Goal: Task Accomplishment & Management: Use online tool/utility

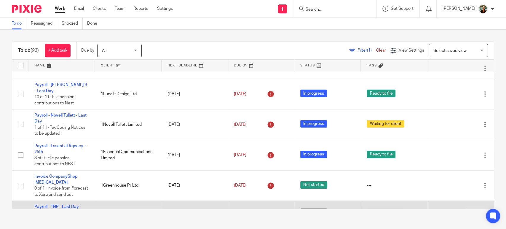
scroll to position [34, 0]
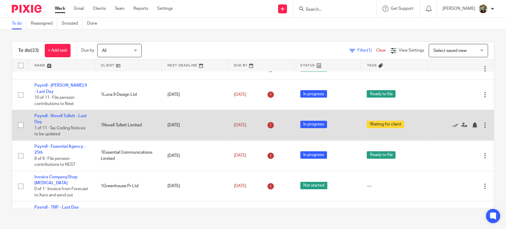
click at [63, 110] on td "Payroll - Novell Tullett - Last Day 1 of 11 · Tax Coding Notices to be updated" at bounding box center [61, 125] width 66 height 31
click at [63, 114] on link "Payroll - Novell Tullett - Last Day" at bounding box center [60, 119] width 52 height 10
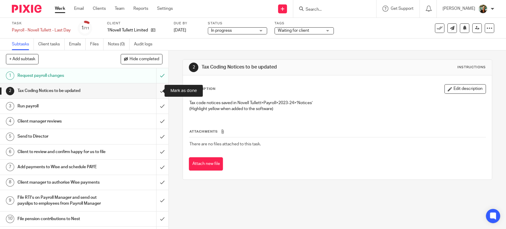
click at [155, 92] on input "submit" at bounding box center [84, 90] width 169 height 15
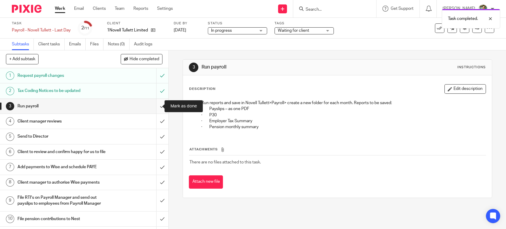
click at [155, 107] on input "submit" at bounding box center [84, 106] width 169 height 15
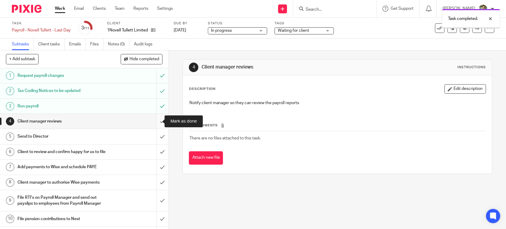
click at [156, 123] on input "submit" at bounding box center [84, 121] width 169 height 15
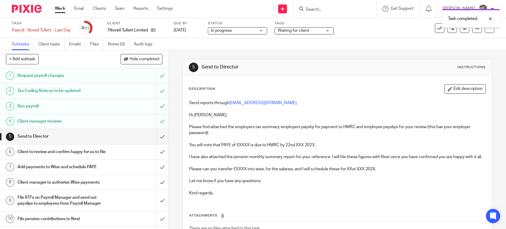
click at [155, 138] on input "submit" at bounding box center [84, 136] width 169 height 15
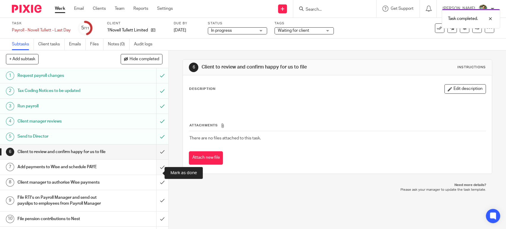
click at [153, 173] on input "submit" at bounding box center [84, 167] width 169 height 15
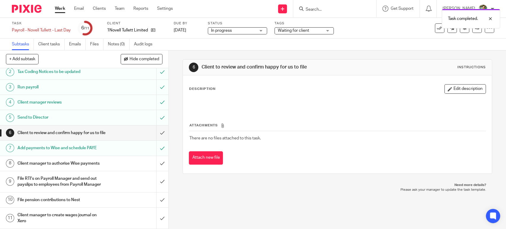
scroll to position [31, 0]
click at [159, 29] on div "1Novell Tullett Limited" at bounding box center [136, 30] width 59 height 6
click at [155, 30] on icon at bounding box center [153, 30] width 4 height 4
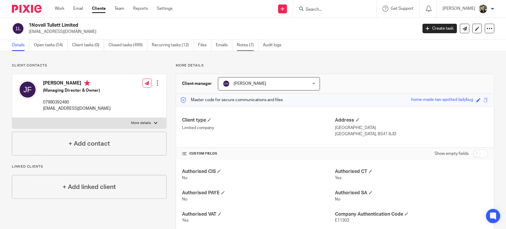
click at [242, 44] on link "Notes (7)" at bounding box center [248, 45] width 22 height 12
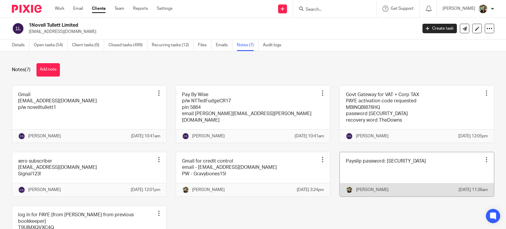
click at [387, 190] on link at bounding box center [417, 174] width 154 height 44
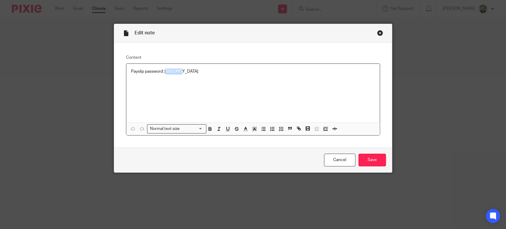
drag, startPoint x: 268, startPoint y: 87, endPoint x: 164, endPoint y: 71, distance: 105.4
click at [164, 71] on div "Payslip password: Novell01" at bounding box center [253, 93] width 254 height 59
drag, startPoint x: 163, startPoint y: 68, endPoint x: 180, endPoint y: 69, distance: 17.3
click at [180, 69] on p "Payslip password: Novell01" at bounding box center [253, 72] width 244 height 6
copy p "Novell01"
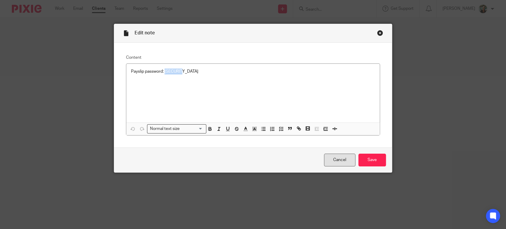
click at [337, 161] on link "Cancel" at bounding box center [339, 160] width 31 height 13
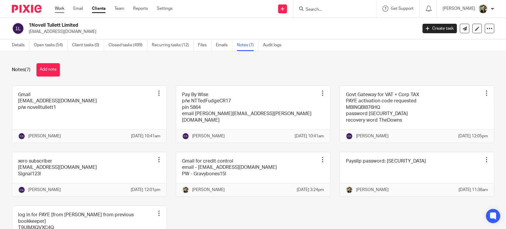
click at [64, 7] on link "Work" at bounding box center [59, 9] width 9 height 6
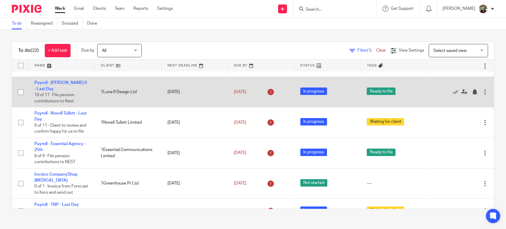
scroll to position [41, 0]
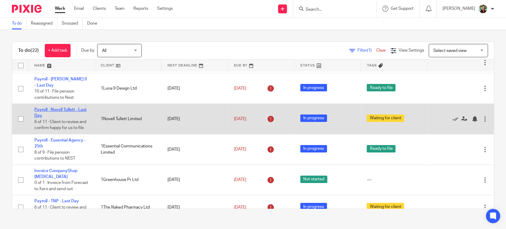
click at [59, 108] on link "Payroll - Novell Tullett - Last Day" at bounding box center [60, 113] width 52 height 10
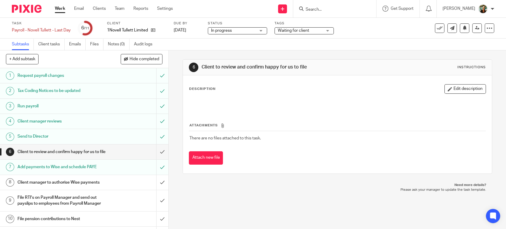
scroll to position [31, 0]
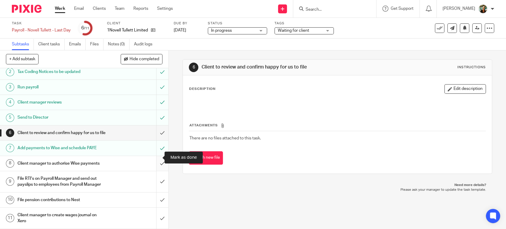
click at [156, 158] on input "submit" at bounding box center [84, 163] width 169 height 15
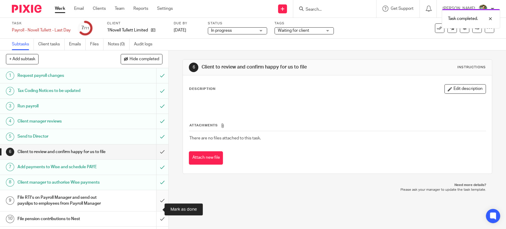
click at [154, 211] on input "submit" at bounding box center [84, 200] width 169 height 21
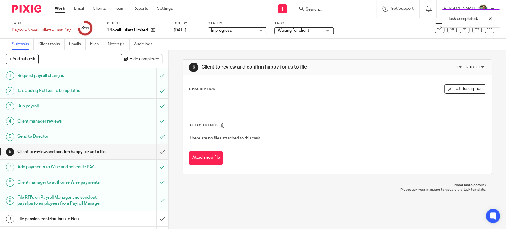
scroll to position [31, 0]
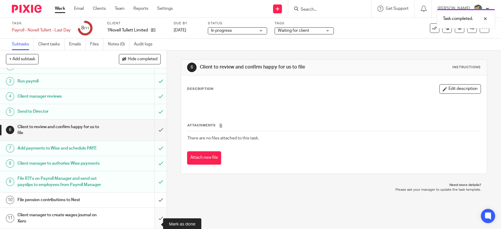
click at [157, 223] on input "submit" at bounding box center [83, 218] width 167 height 21
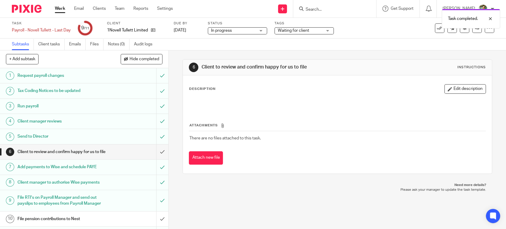
click at [61, 8] on link "Work" at bounding box center [60, 9] width 10 height 6
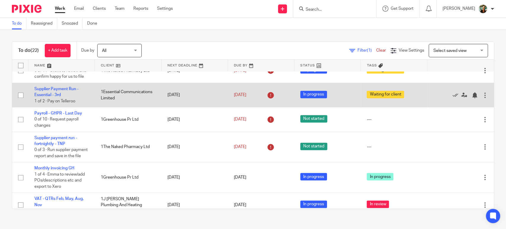
scroll to position [177, 0]
